Goal: Navigation & Orientation: Find specific page/section

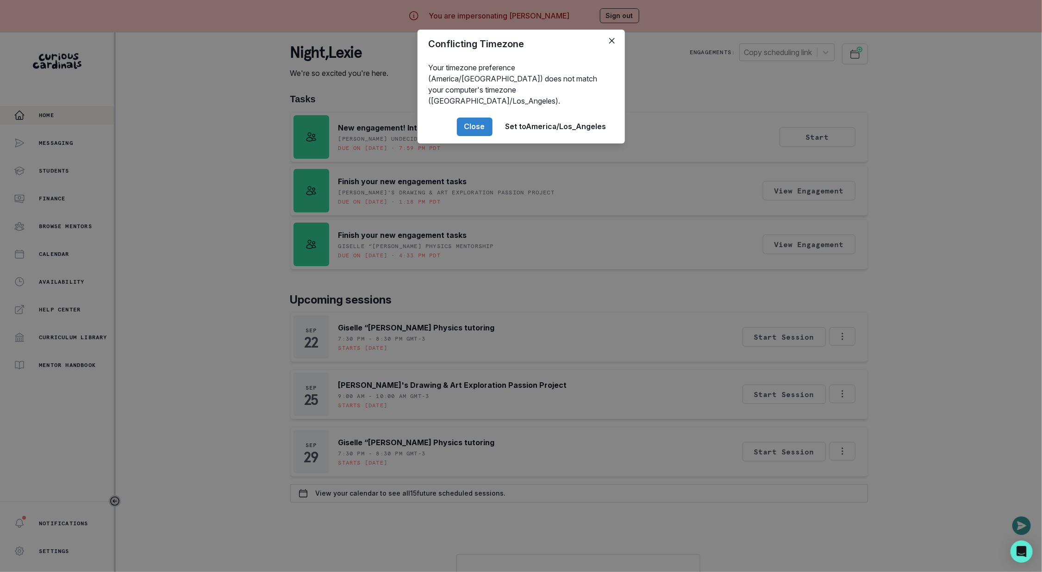
click at [235, 407] on div "Conflicting Timezone Your timezone preference (America/[GEOGRAPHIC_DATA]) does …" at bounding box center [521, 286] width 1042 height 572
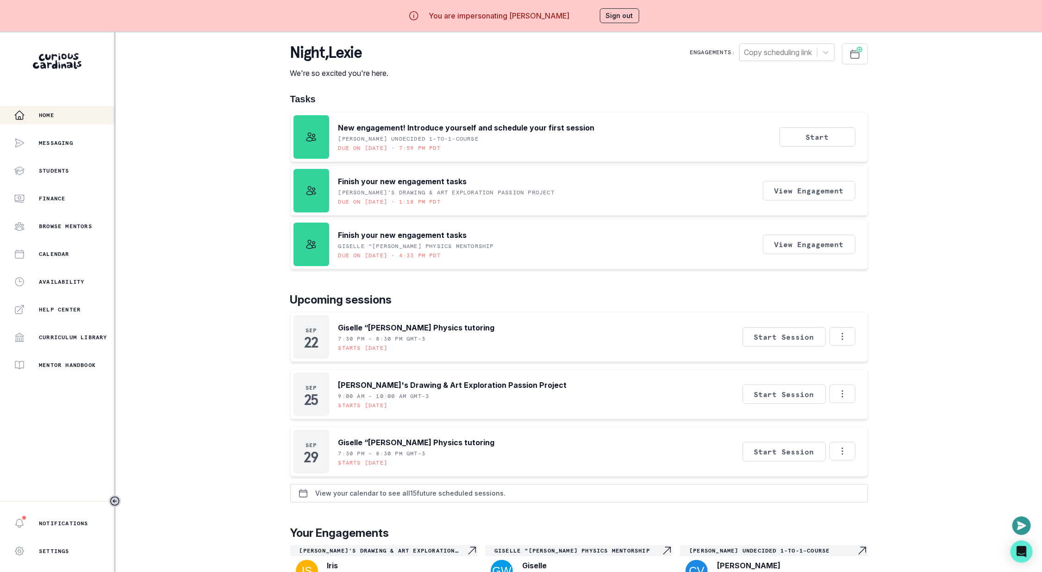
scroll to position [48, 0]
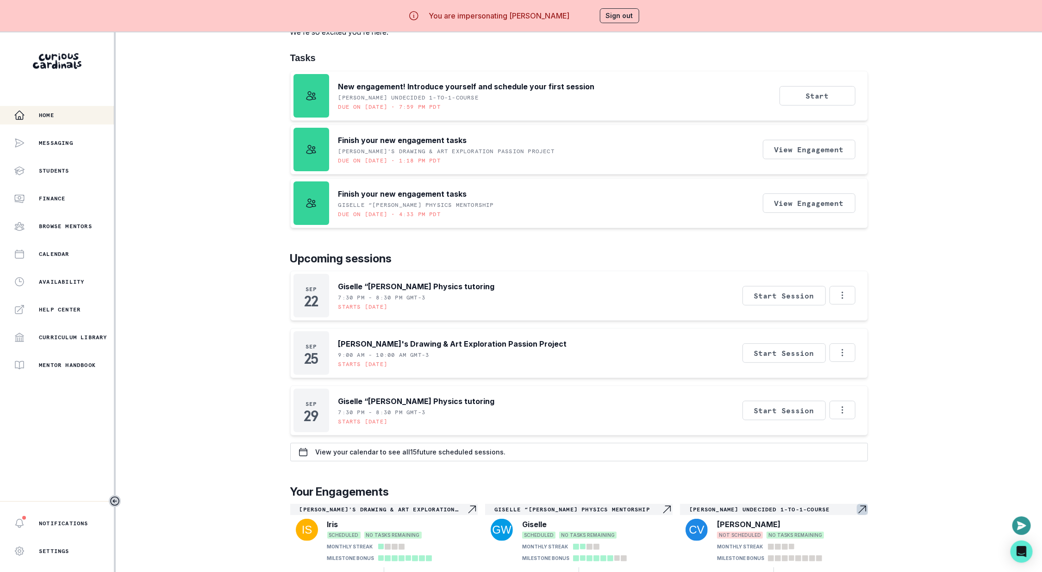
click at [735, 506] on p "[PERSON_NAME] Undecided 1-to-1-course" at bounding box center [773, 509] width 167 height 7
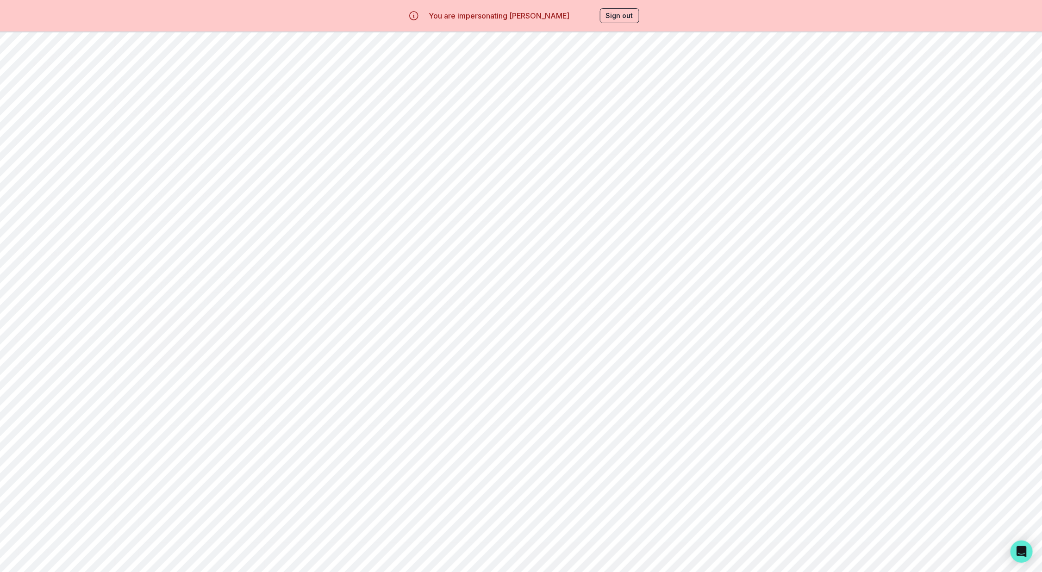
click at [293, 89] on button "Scheduling" at bounding box center [294, 88] width 114 height 18
click at [61, 269] on div "Home Messaging Students Finance Browse Mentors Calendar Availability Help Cente…" at bounding box center [57, 240] width 114 height 269
click at [64, 293] on div "Home Messaging Students Finance Browse Mentors Calendar Availability Help Cente…" at bounding box center [57, 240] width 114 height 269
click at [64, 289] on button "Availability" at bounding box center [57, 282] width 114 height 19
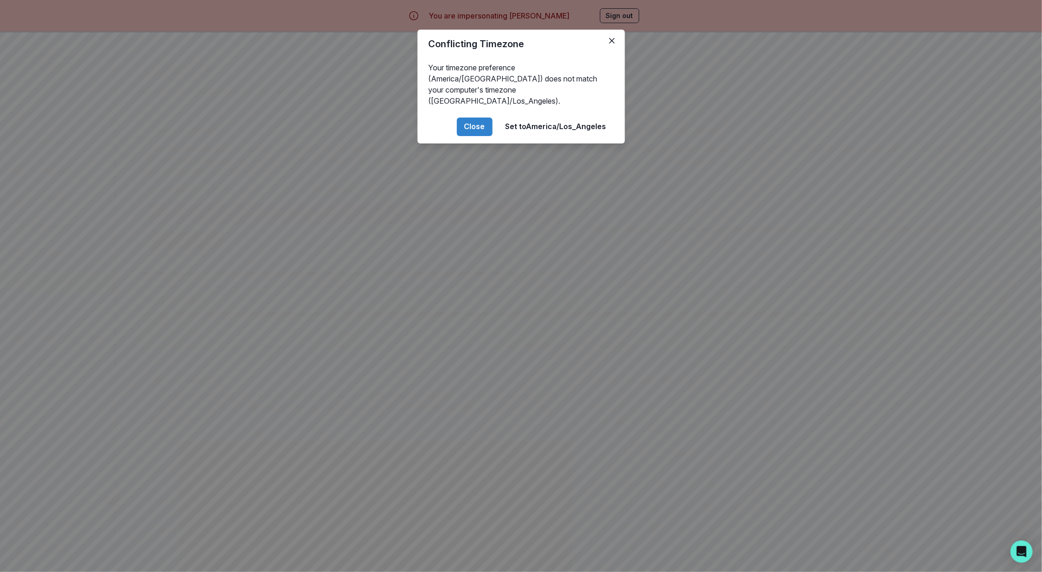
click at [280, 299] on div "Conflicting Timezone Your timezone preference (America/[GEOGRAPHIC_DATA]) does …" at bounding box center [521, 286] width 1042 height 572
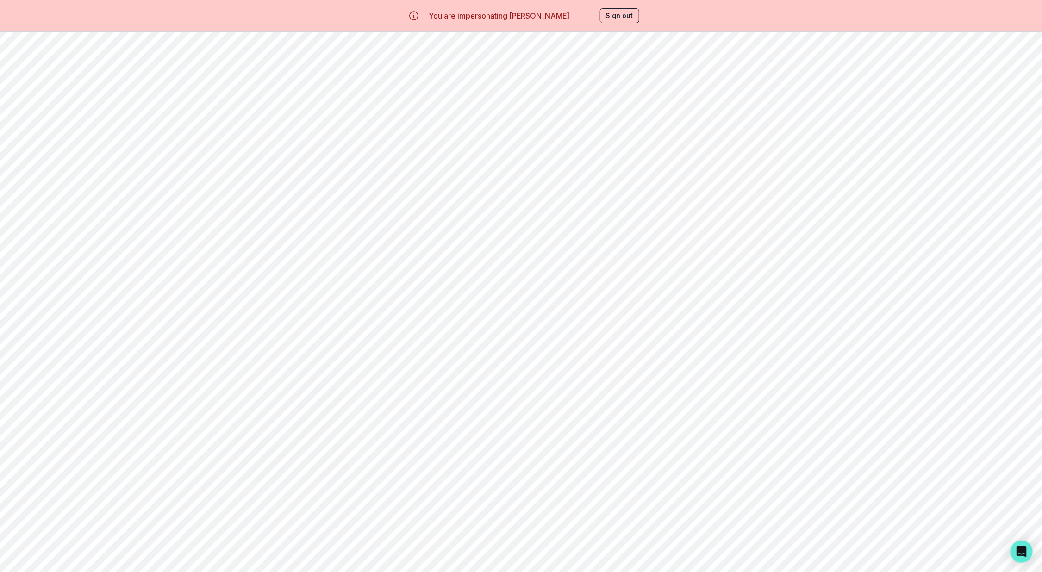
scroll to position [329, 0]
click at [50, 144] on p "Messaging" at bounding box center [56, 142] width 34 height 7
click at [64, 114] on div "Home" at bounding box center [64, 115] width 100 height 11
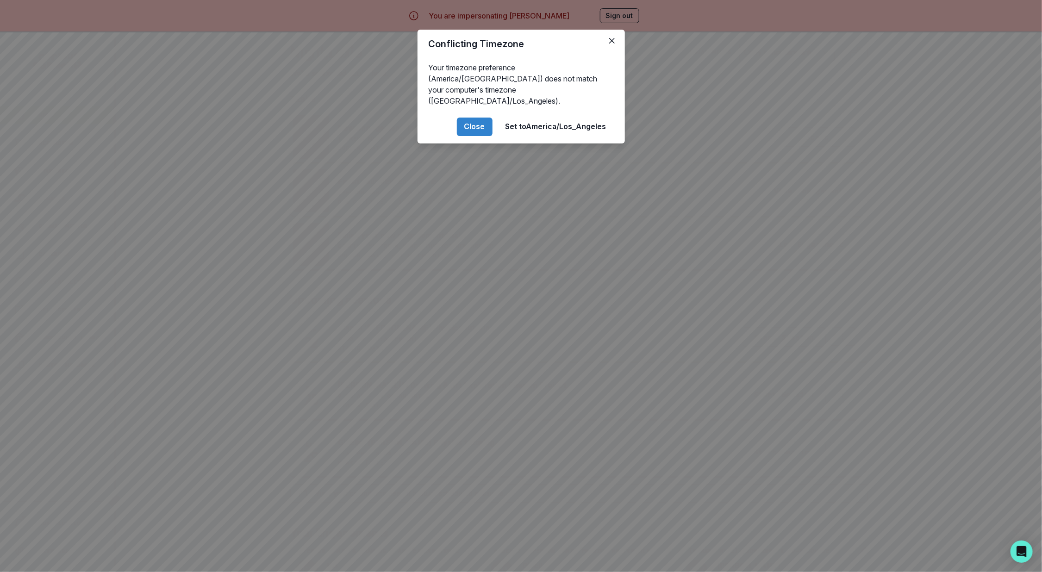
click at [167, 153] on div "Conflicting Timezone Your timezone preference (America/[GEOGRAPHIC_DATA]) does …" at bounding box center [521, 286] width 1042 height 572
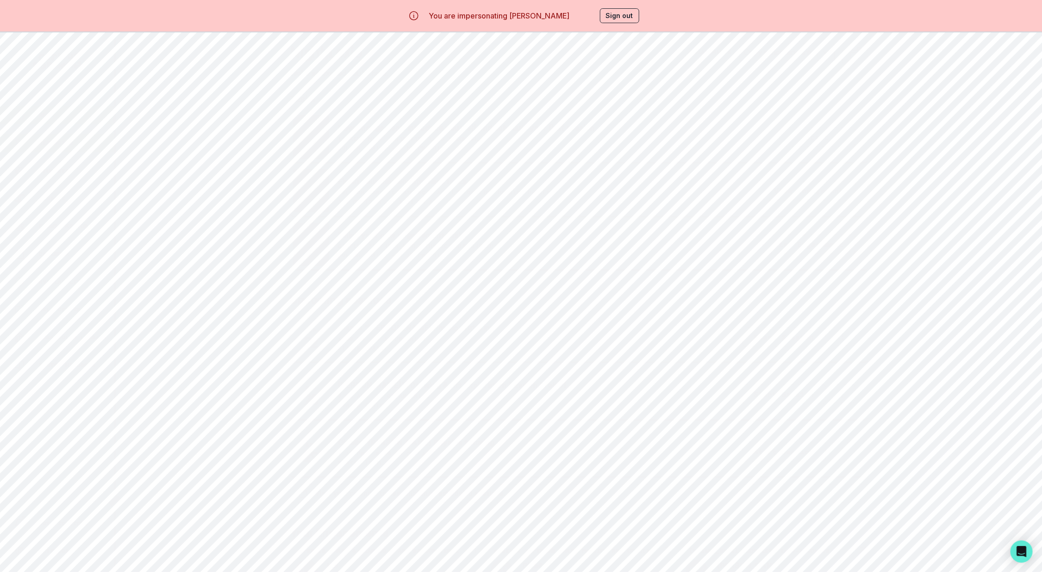
click at [62, 151] on div "Messaging" at bounding box center [43, 143] width 59 height 19
click at [302, 48] on div at bounding box center [297, 47] width 11 height 11
click at [88, 99] on aside "Home Messaging Students Finance Browse Mentors Calendar Availability Help Cente…" at bounding box center [58, 318] width 116 height 572
click at [88, 108] on button "Home" at bounding box center [57, 115] width 114 height 19
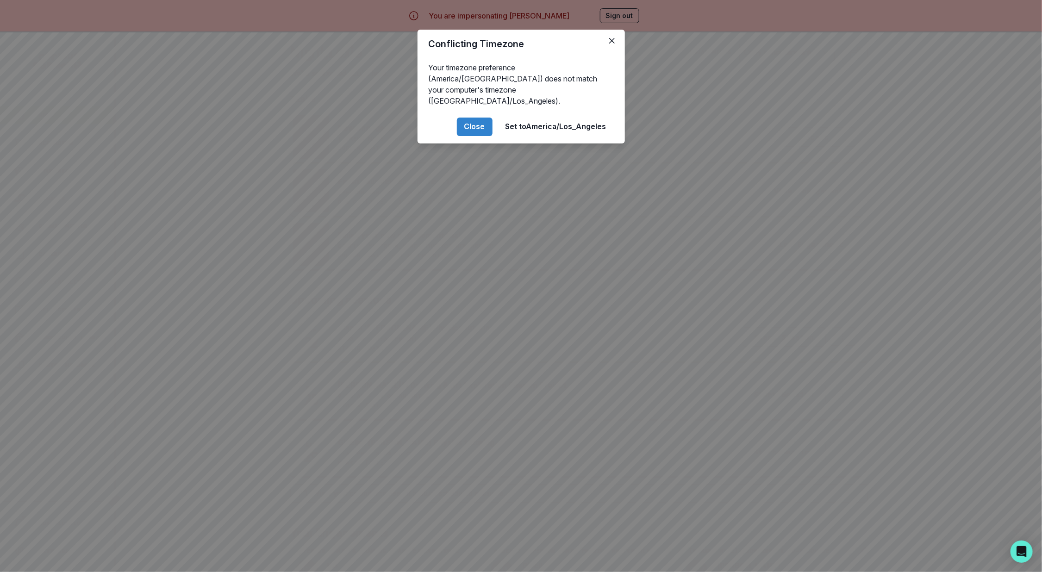
click at [212, 154] on div "Conflicting Timezone Your timezone preference (America/[GEOGRAPHIC_DATA]) does …" at bounding box center [521, 286] width 1042 height 572
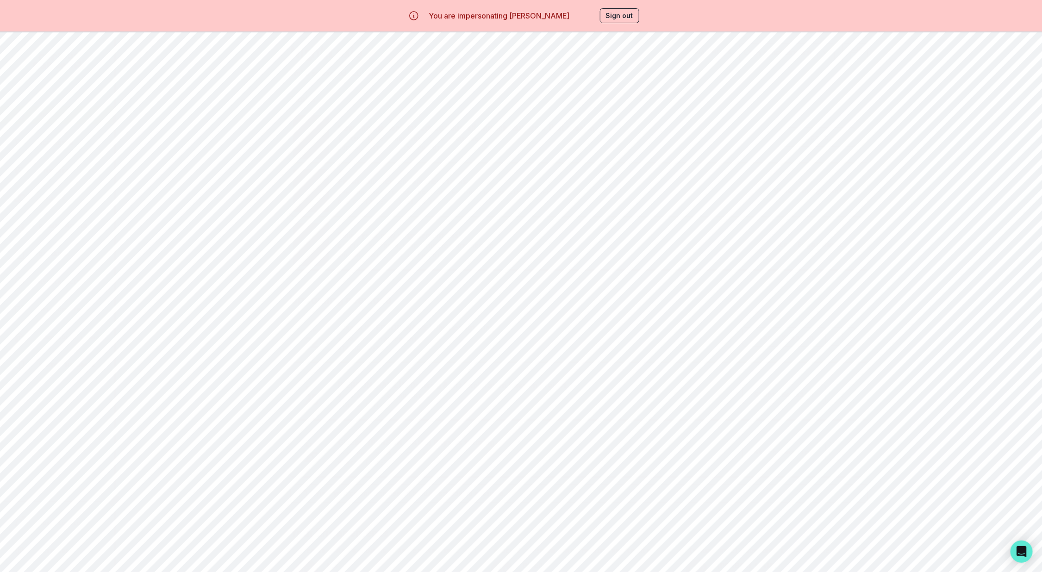
click at [597, 19] on div "You are impersonating [PERSON_NAME] Sign out" at bounding box center [521, 16] width 263 height 22
click at [615, 19] on button "Sign out" at bounding box center [619, 15] width 39 height 15
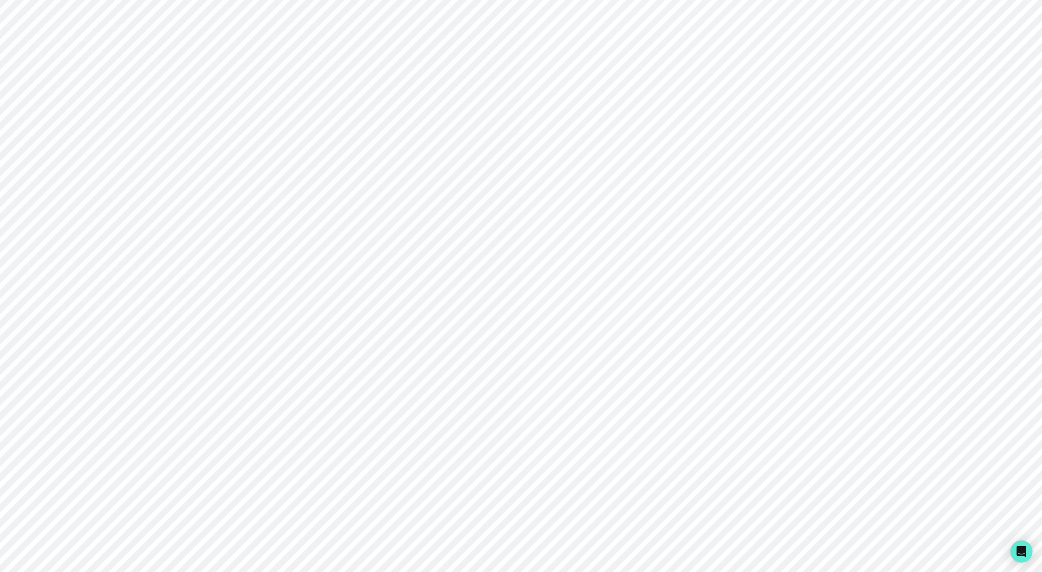
type input "[EMAIL_ADDRESS][DOMAIN_NAME]"
click at [754, 336] on button "Sign in" at bounding box center [781, 347] width 189 height 27
